Goal: Navigation & Orientation: Find specific page/section

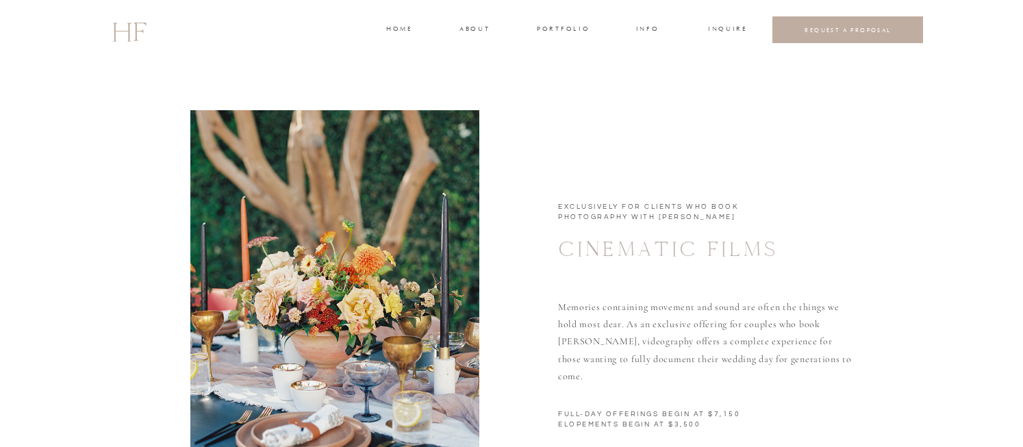
click at [481, 29] on h3 "about" at bounding box center [474, 30] width 29 height 12
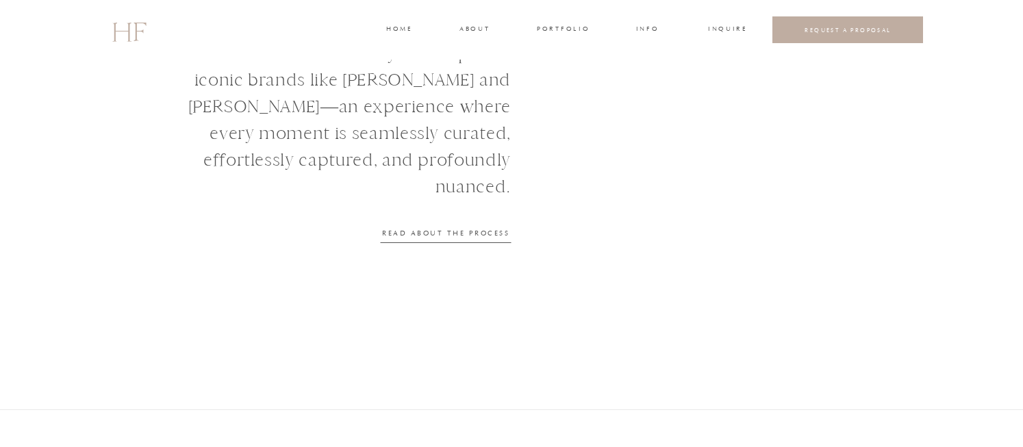
scroll to position [1693, 0]
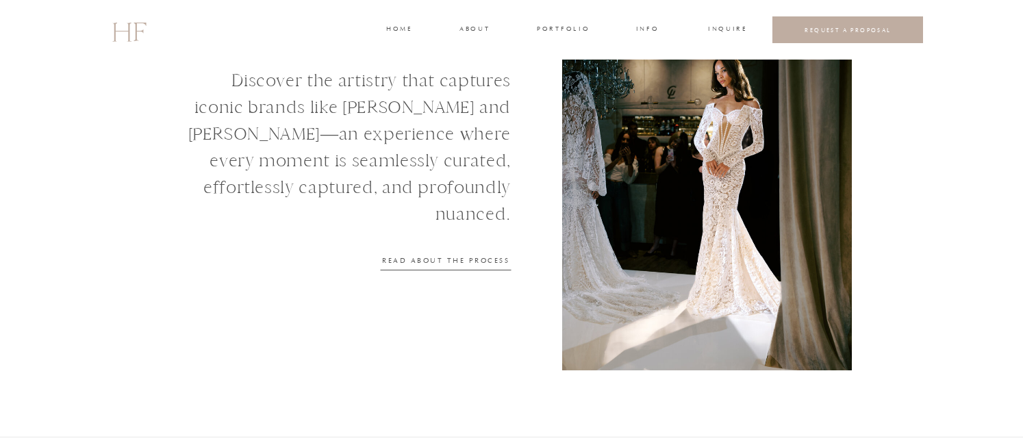
click at [489, 261] on nav "READ ABOUT THE PROCESS" at bounding box center [446, 259] width 130 height 9
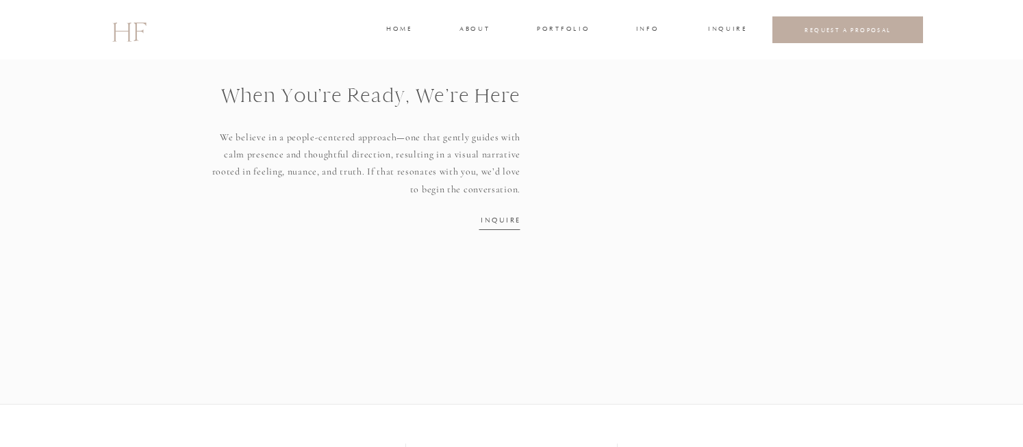
scroll to position [1950, 0]
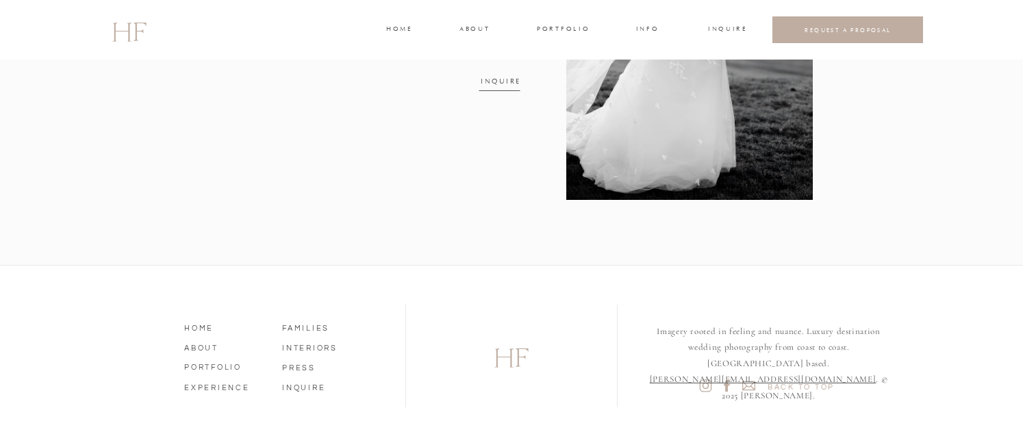
click at [302, 327] on nav "FAMILIES" at bounding box center [321, 327] width 78 height 12
